Goal: Transaction & Acquisition: Download file/media

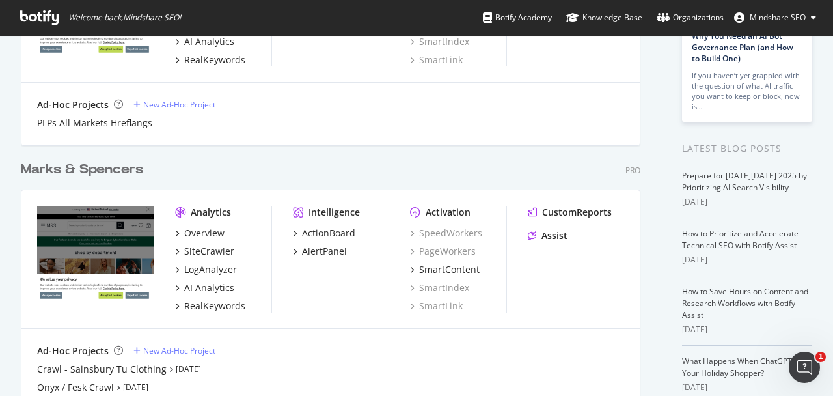
scroll to position [259, 0]
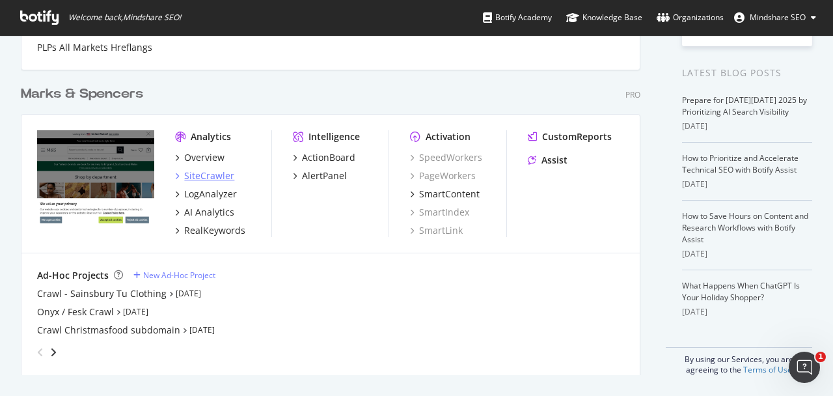
click at [211, 175] on div "SiteCrawler" at bounding box center [209, 175] width 50 height 13
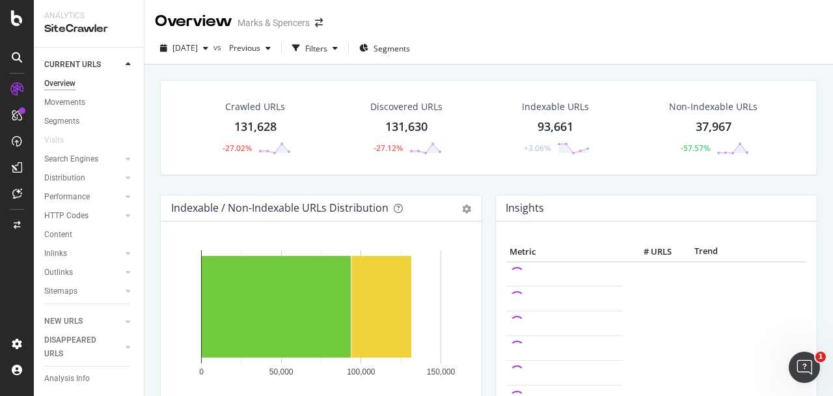
click at [550, 36] on div "[DATE] vs Previous Filters Segments" at bounding box center [488, 49] width 688 height 32
click at [276, 112] on div "Crawled URLs" at bounding box center [255, 106] width 60 height 13
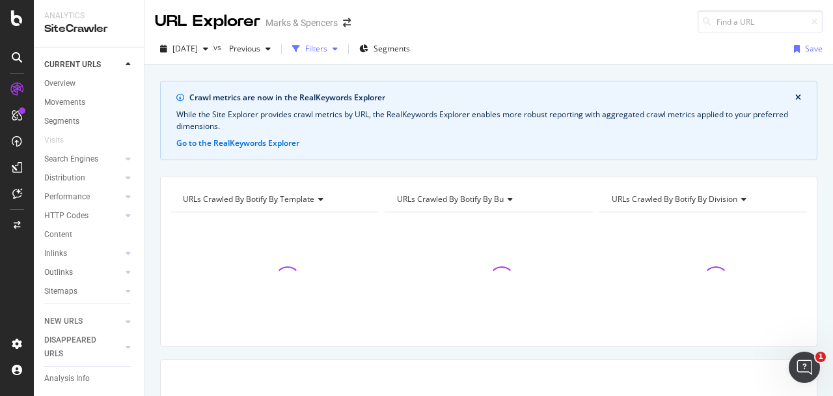
click at [327, 49] on div "Filters" at bounding box center [316, 48] width 22 height 11
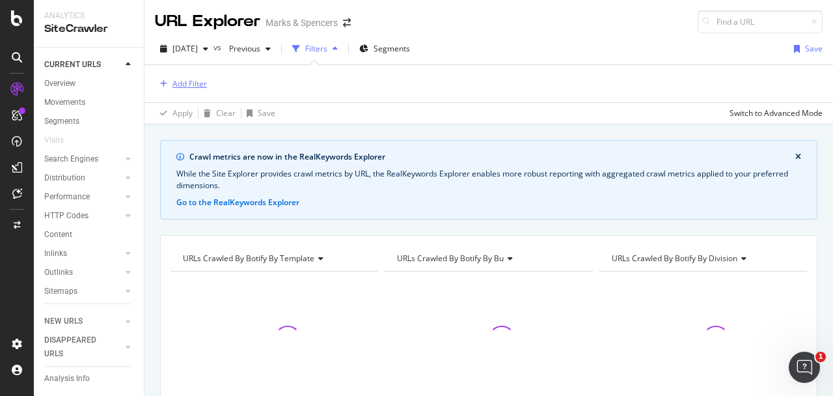
click at [197, 81] on div "Add Filter" at bounding box center [189, 83] width 34 height 11
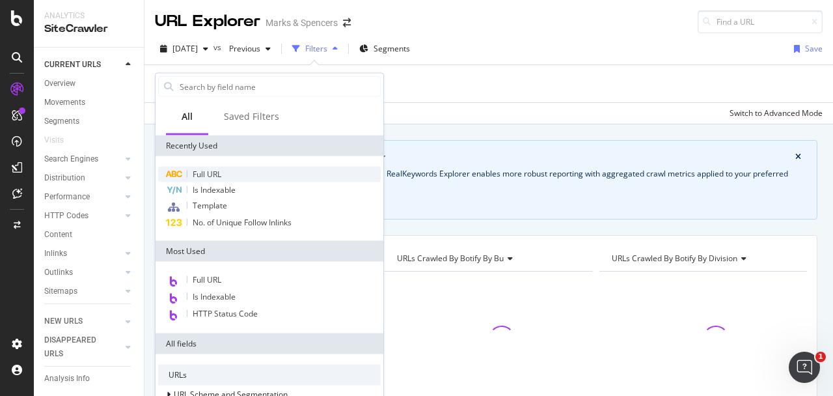
click at [231, 170] on div "Full URL" at bounding box center [269, 175] width 223 height 16
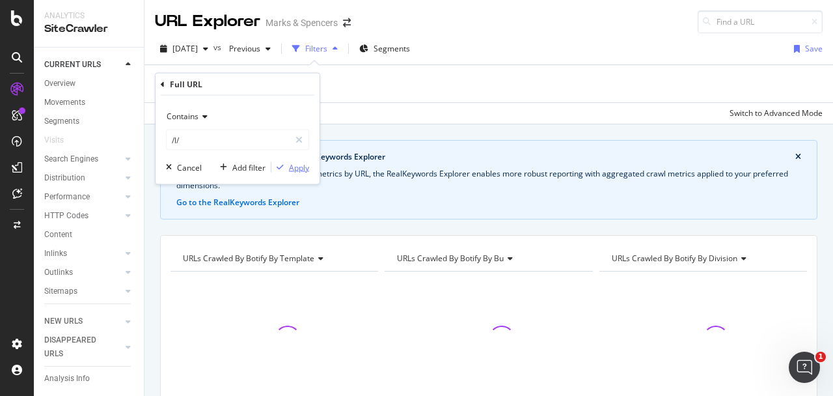
click at [297, 166] on div "Apply" at bounding box center [299, 166] width 20 height 11
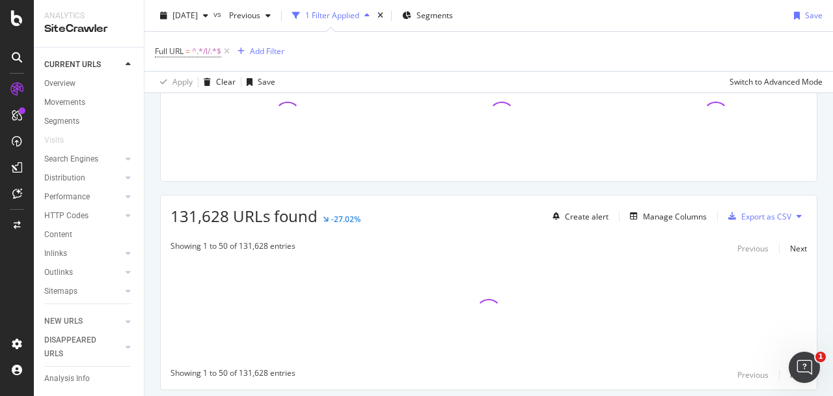
scroll to position [249, 0]
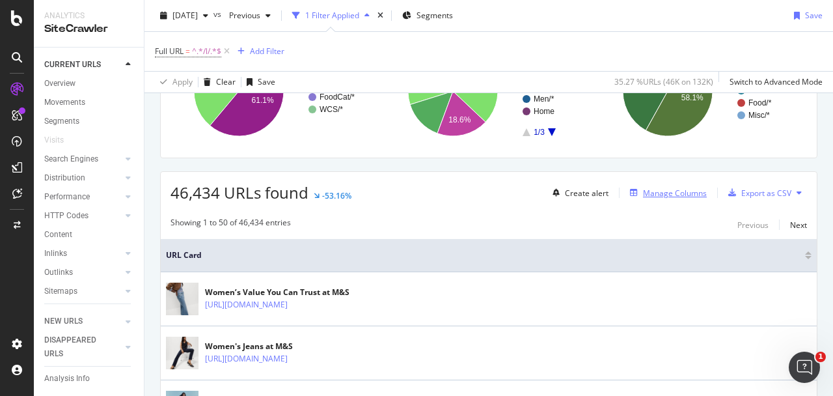
click at [655, 197] on div "Manage Columns" at bounding box center [675, 192] width 64 height 11
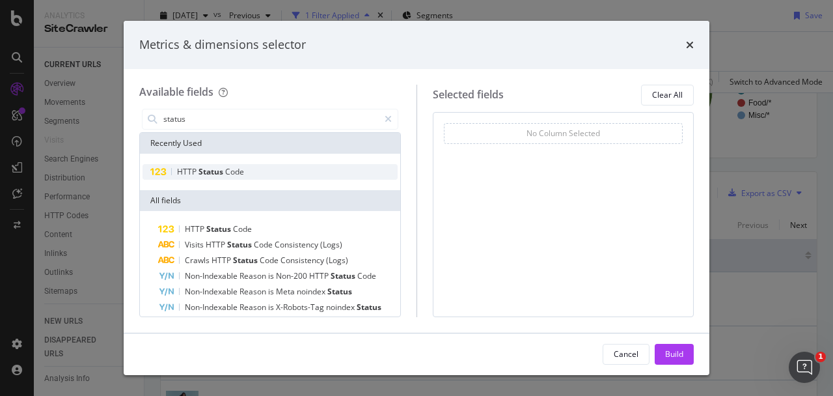
click at [285, 172] on div "HTTP Status Code" at bounding box center [270, 172] width 255 height 16
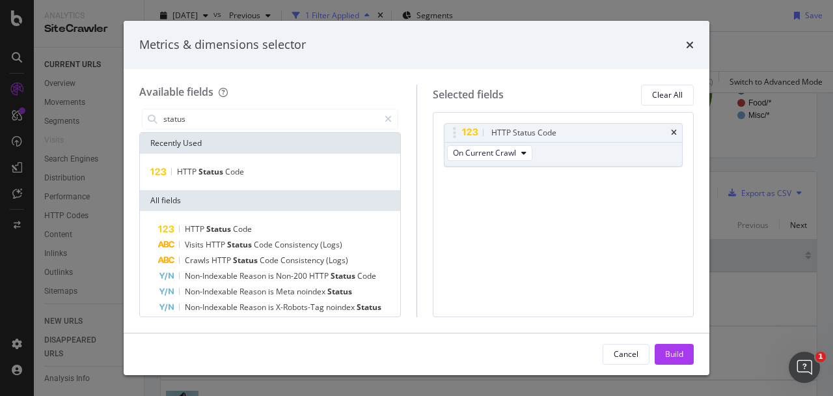
click at [239, 107] on div "status" at bounding box center [270, 119] width 262 height 26
click at [239, 109] on input "status" at bounding box center [270, 119] width 217 height 20
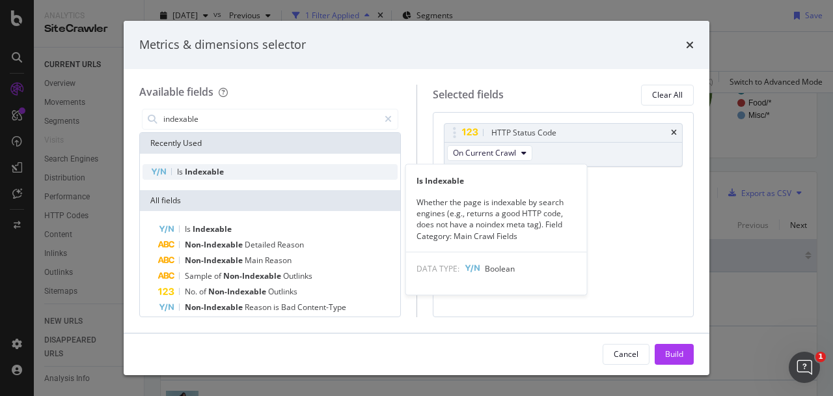
click at [213, 165] on div "Is Indexable" at bounding box center [270, 172] width 255 height 16
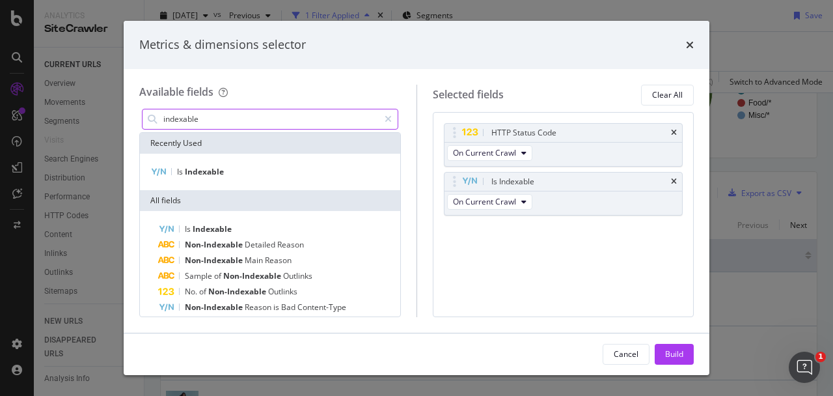
click at [228, 109] on div "indexable" at bounding box center [270, 119] width 256 height 21
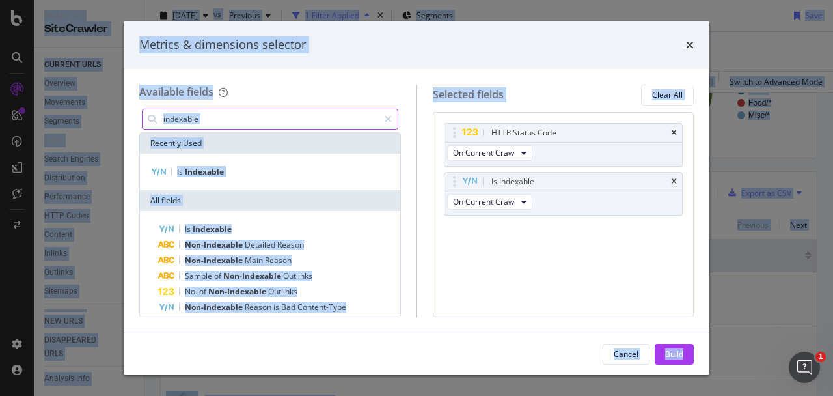
click at [219, 123] on input "indexable" at bounding box center [270, 119] width 217 height 20
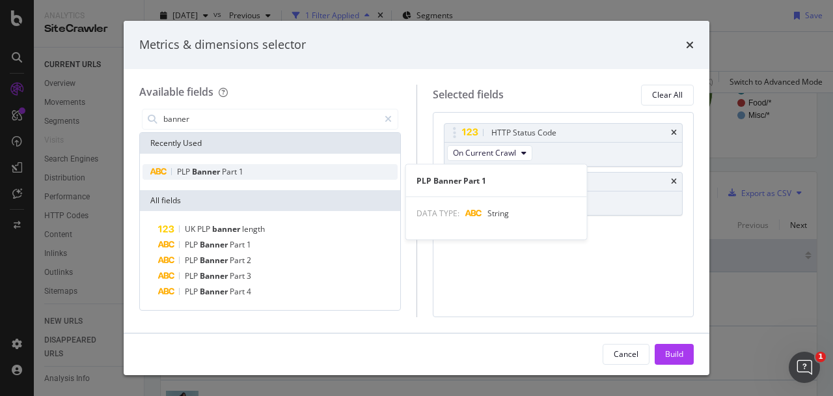
click at [228, 174] on span "Part" at bounding box center [230, 171] width 17 height 11
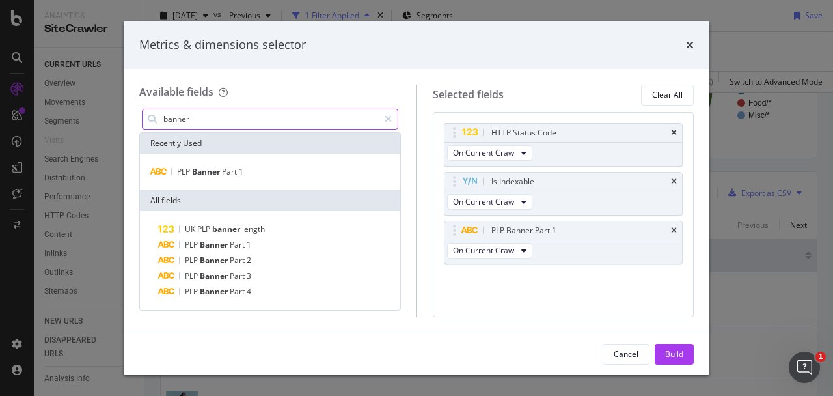
click at [233, 120] on input "banner" at bounding box center [270, 119] width 217 height 20
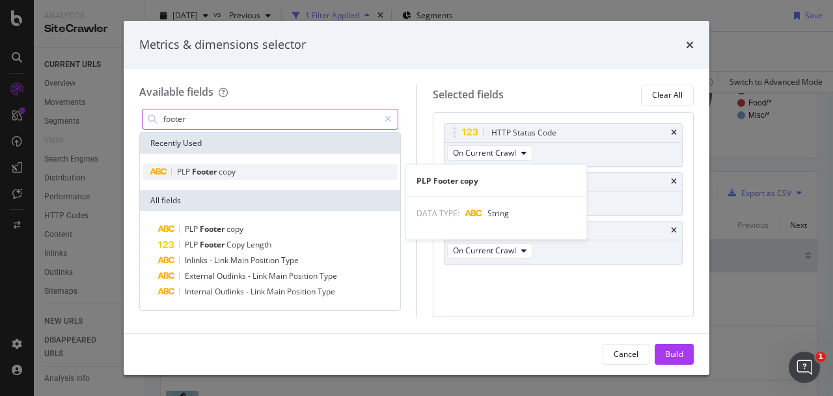
type input "footer"
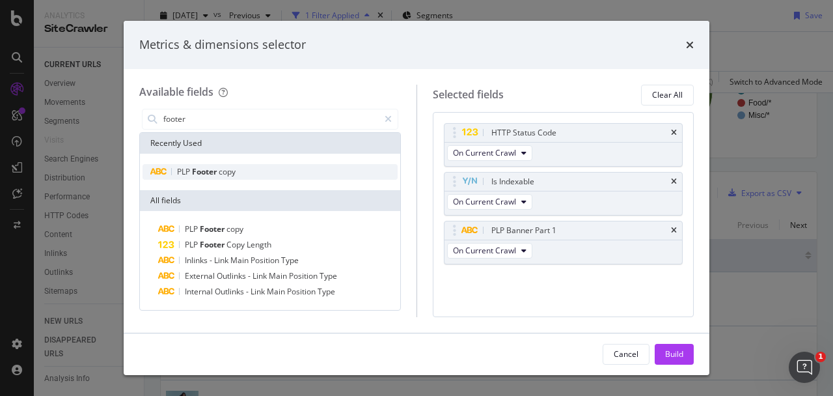
click at [234, 174] on span "copy" at bounding box center [227, 171] width 17 height 11
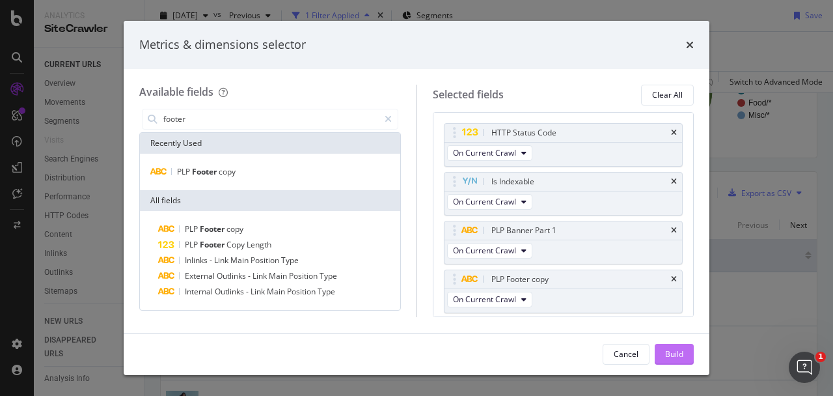
click at [672, 353] on div "Build" at bounding box center [674, 353] width 18 height 11
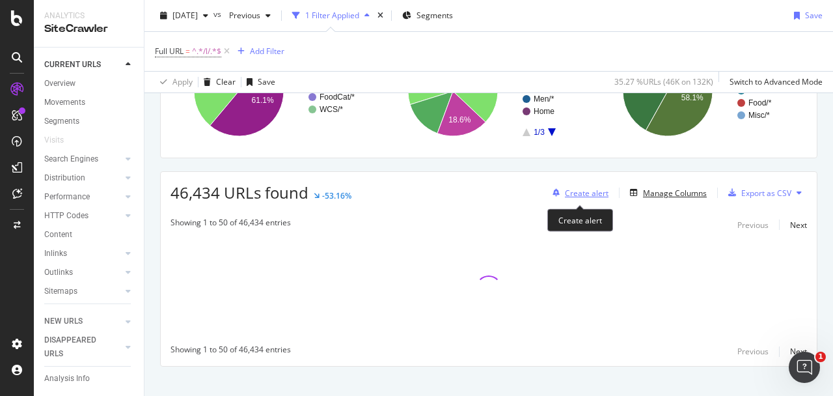
scroll to position [266, 0]
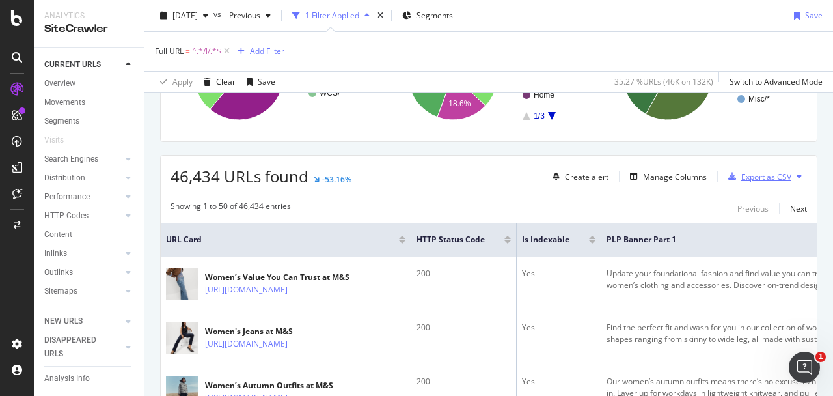
click at [755, 177] on div "Export as CSV" at bounding box center [766, 176] width 50 height 11
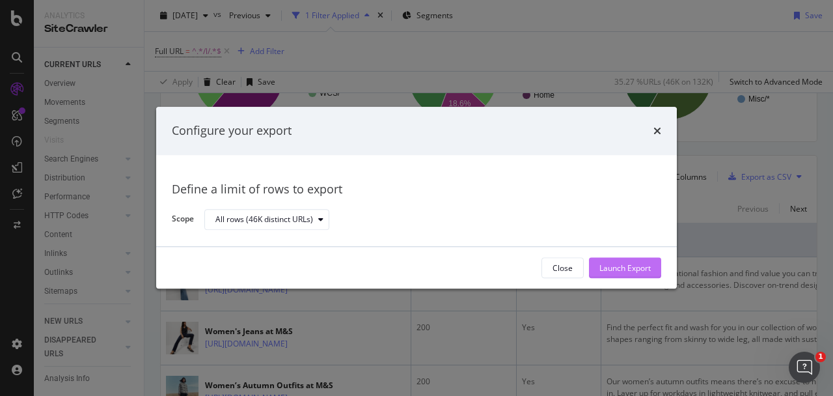
click at [617, 273] on div "Launch Export" at bounding box center [624, 267] width 51 height 11
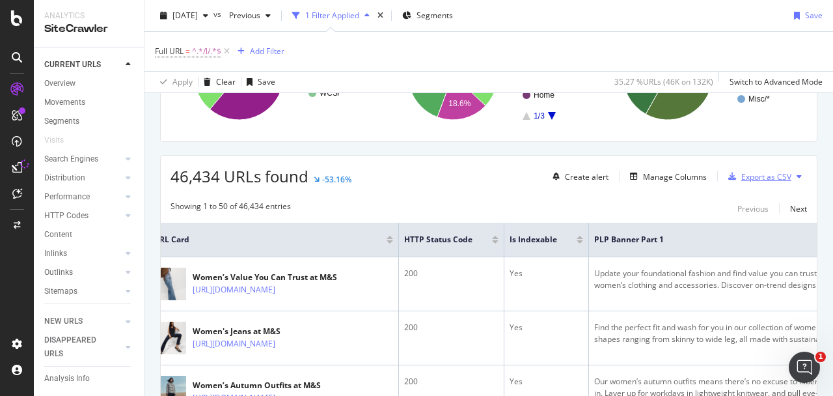
scroll to position [0, 0]
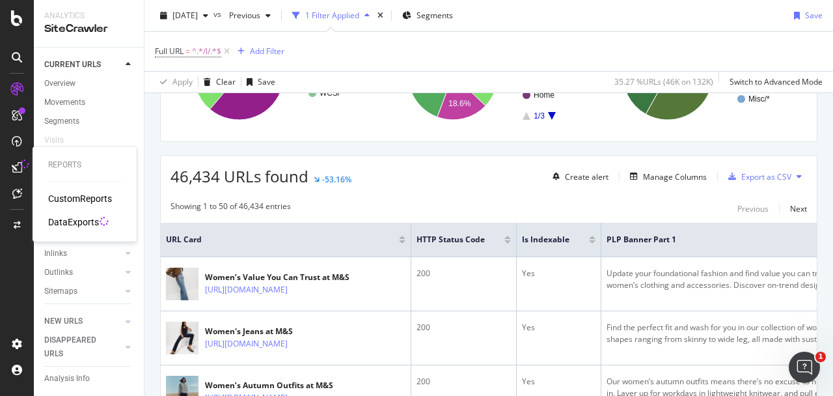
click at [72, 220] on div "DataExports" at bounding box center [73, 221] width 51 height 13
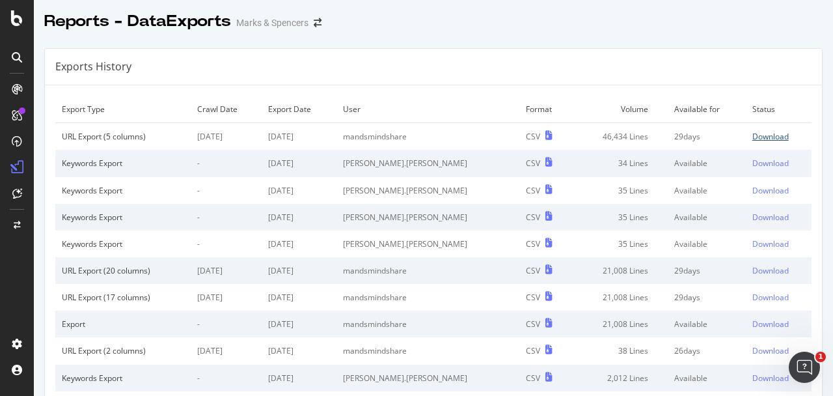
click at [765, 137] on div "Download" at bounding box center [770, 136] width 36 height 11
